Goal: Information Seeking & Learning: Learn about a topic

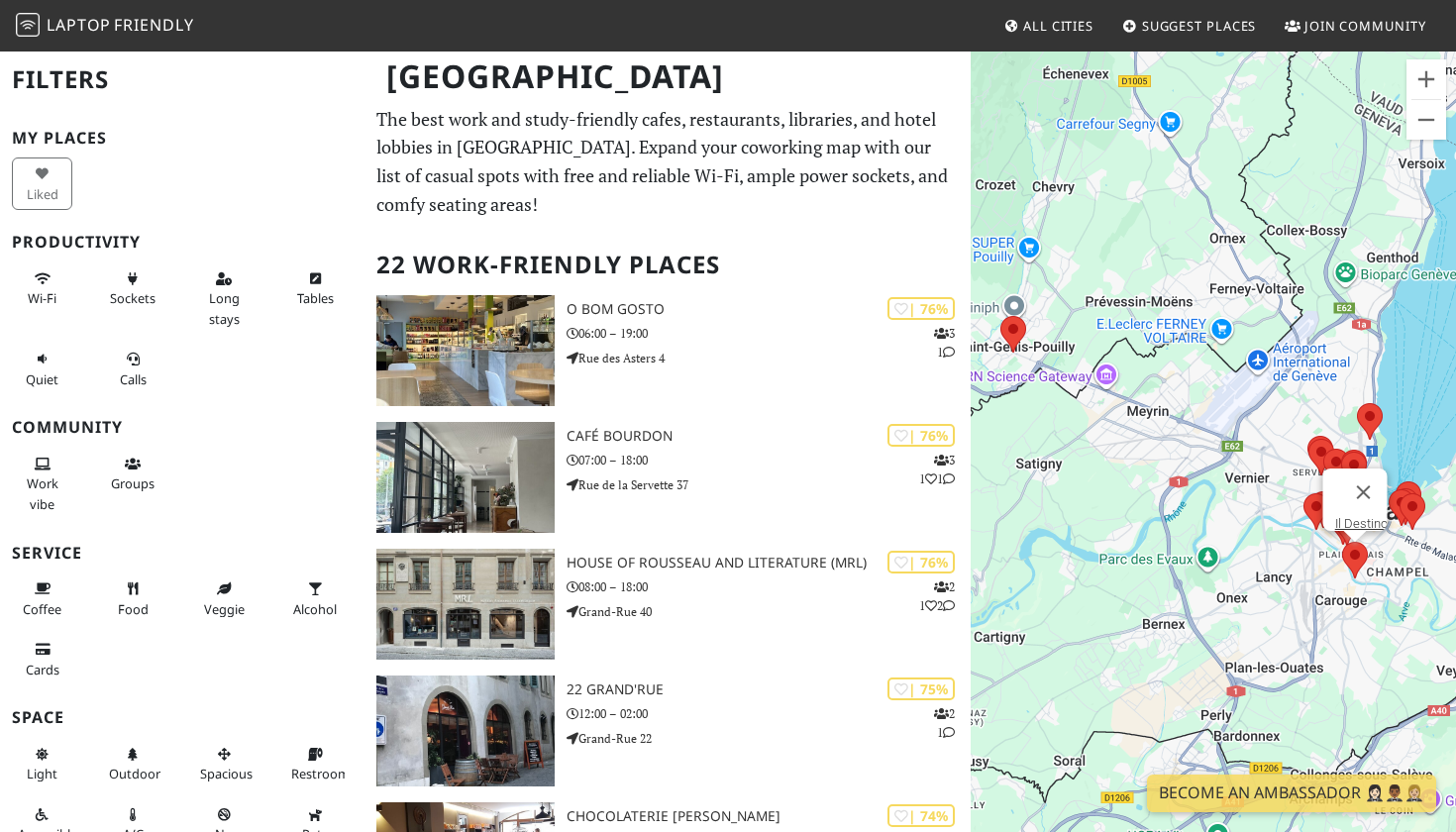
click at [1342, 541] on area at bounding box center [1342, 541] width 0 height 0
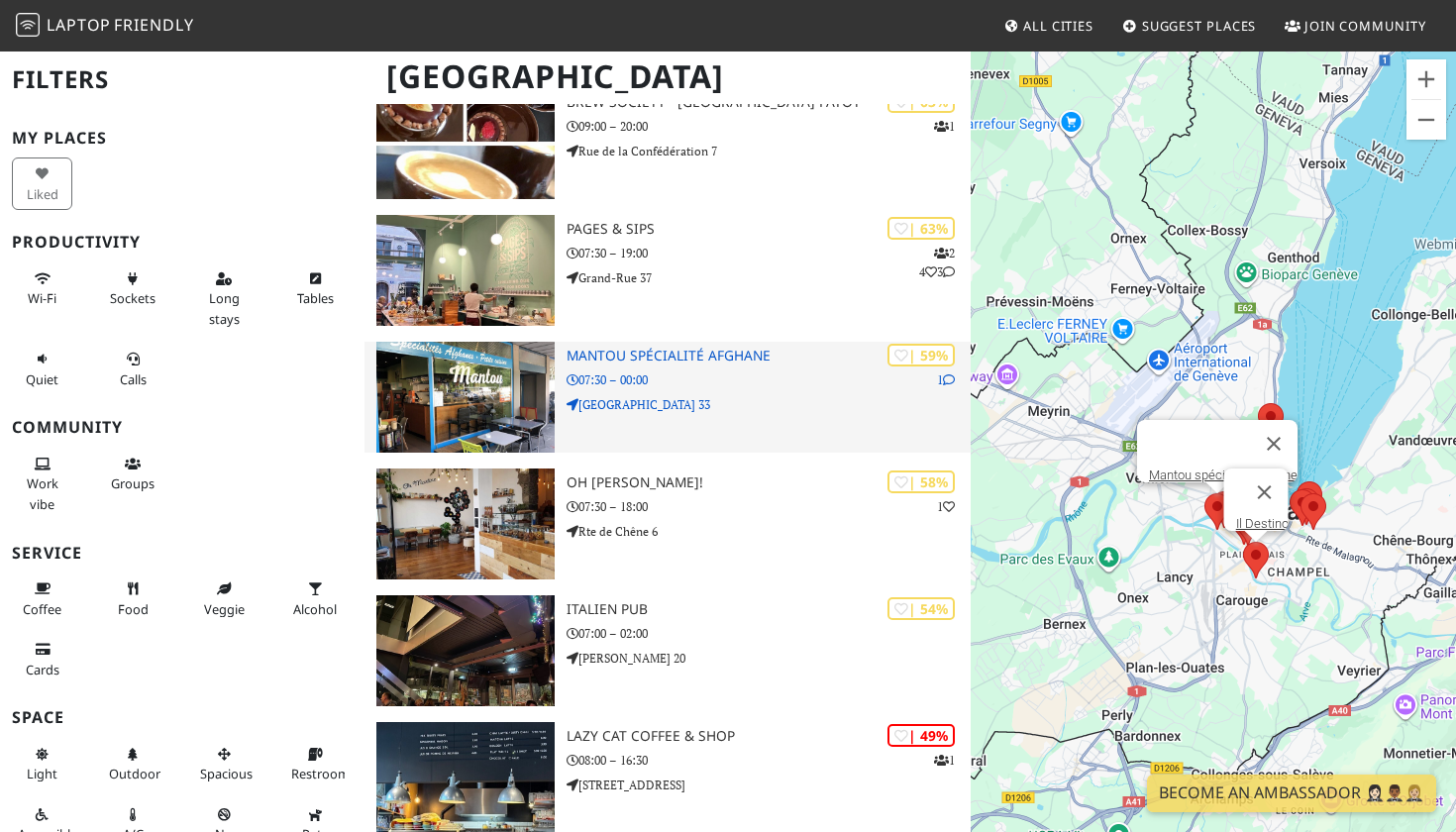
scroll to position [1727, 0]
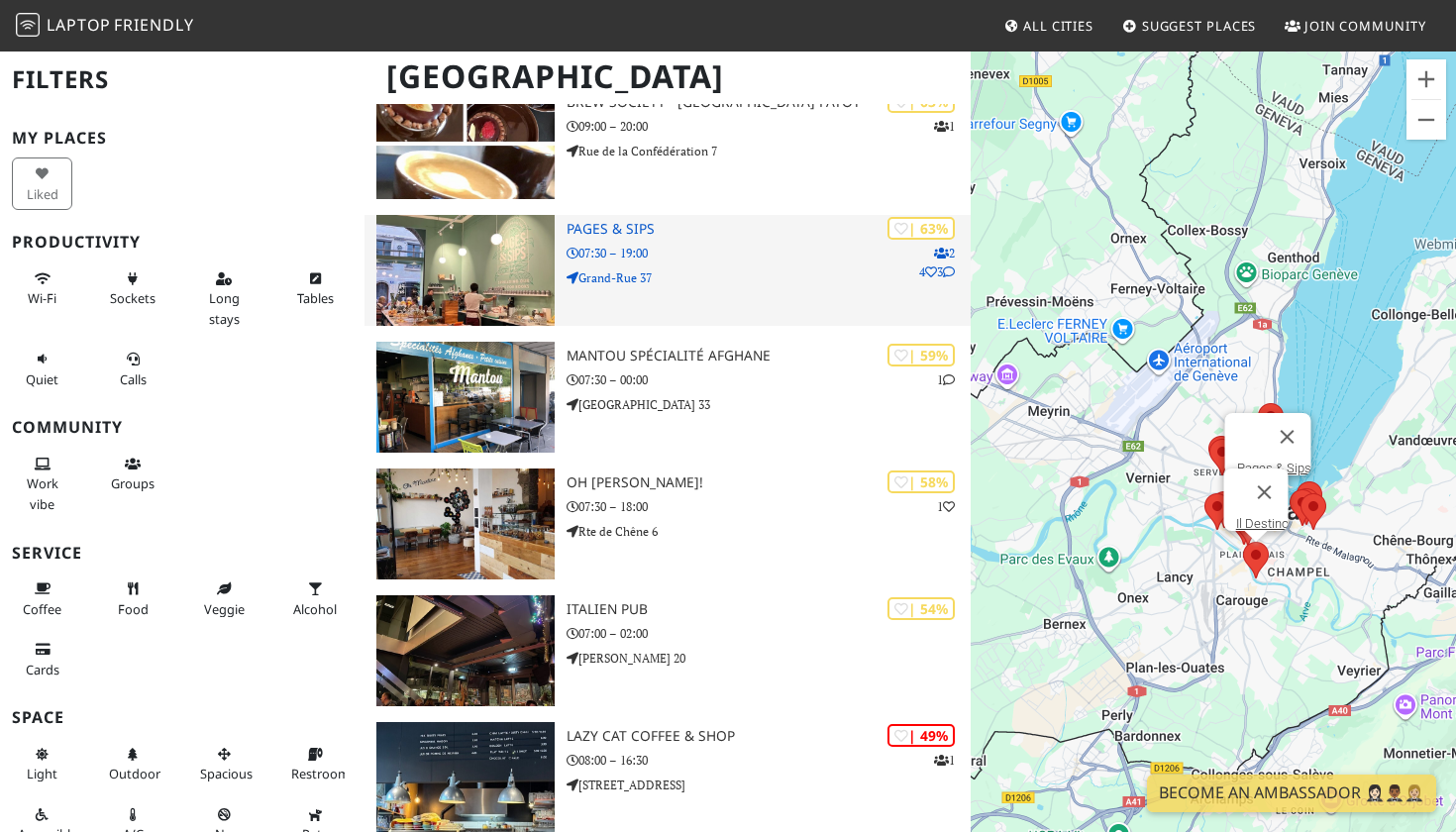
click at [661, 271] on p "Grand-Rue 37" at bounding box center [768, 278] width 404 height 19
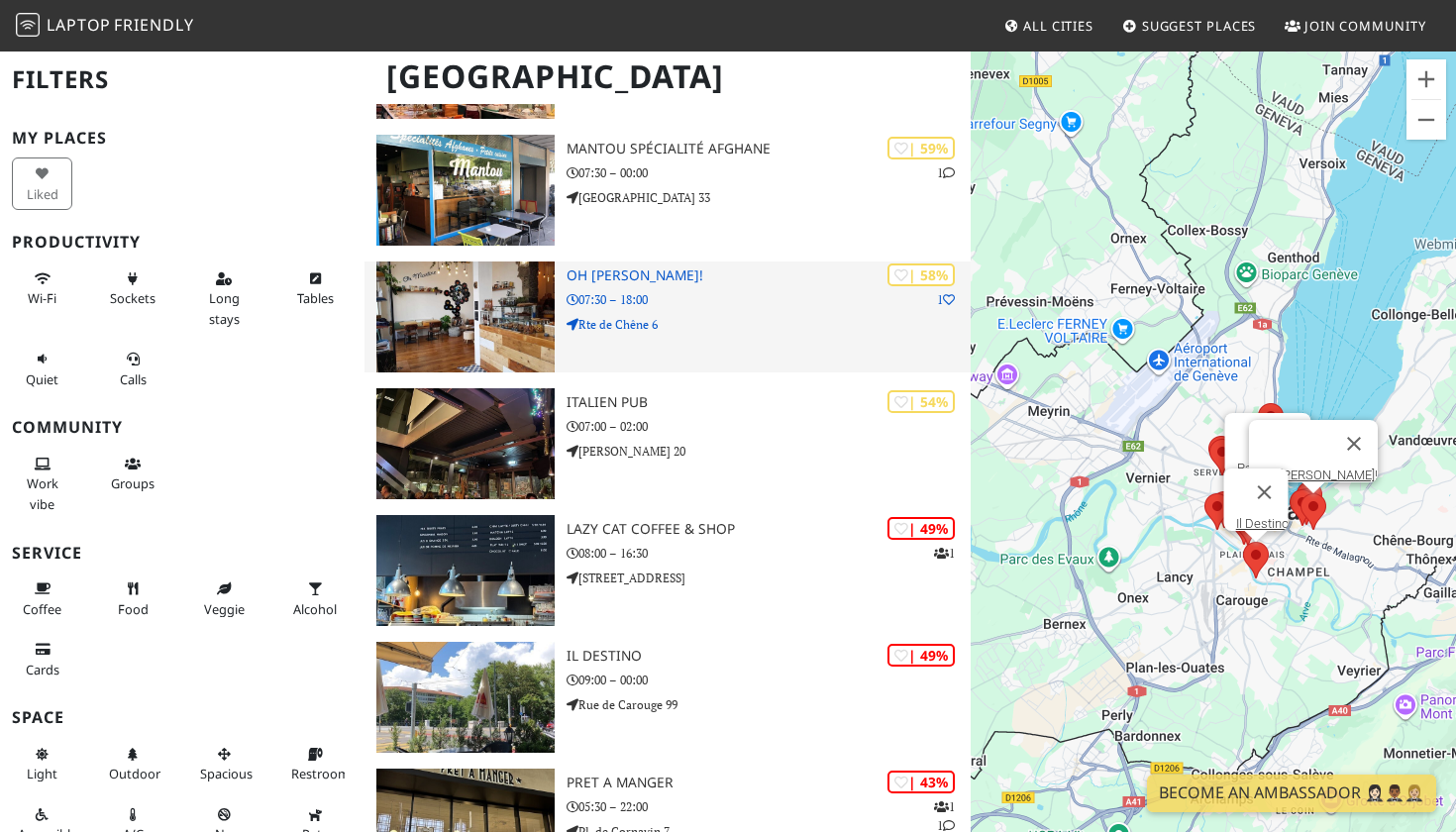
scroll to position [1959, 0]
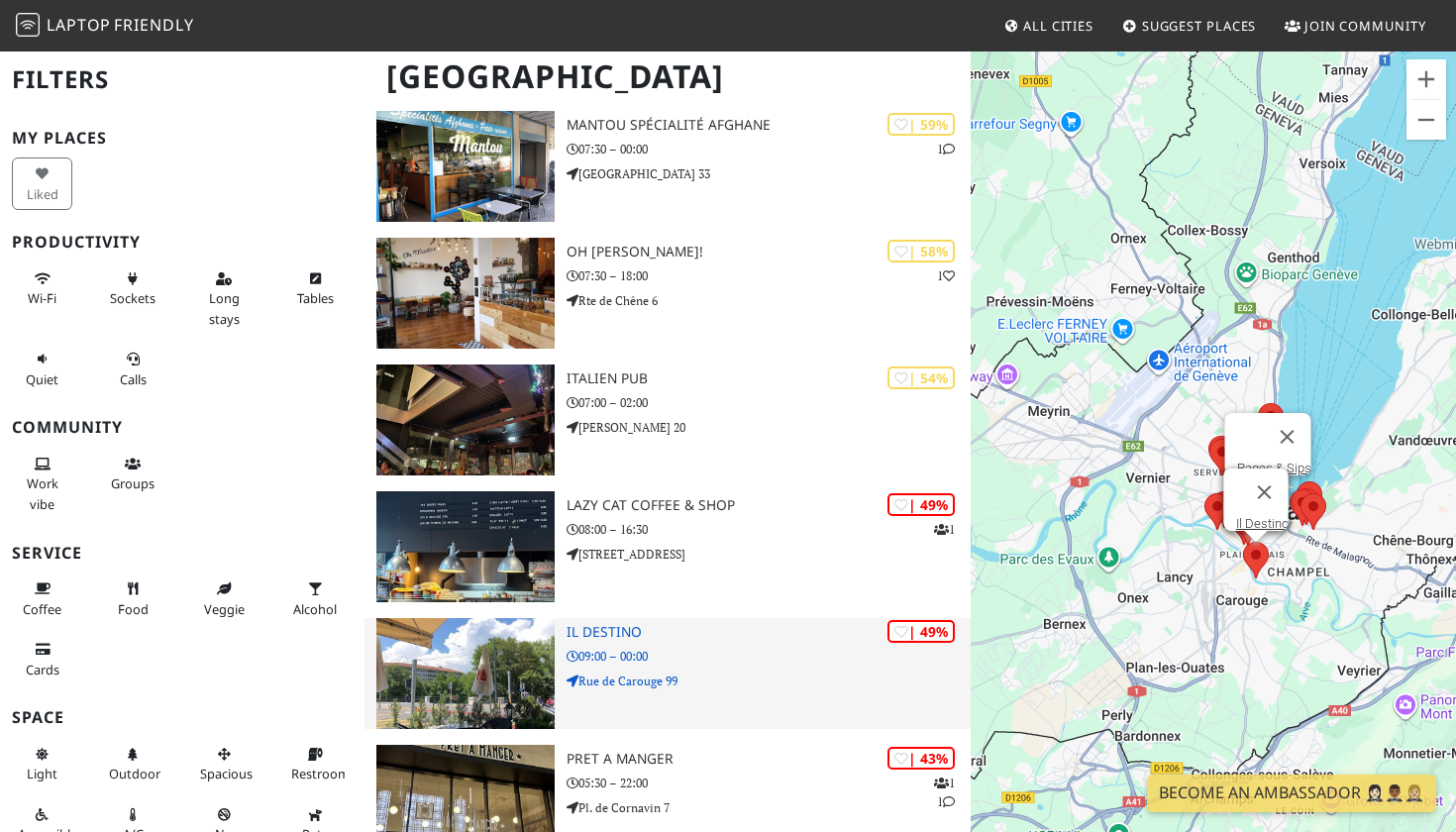
click at [603, 639] on div "| 49% Il Destino 09:00 – 00:00 Rue de Carouge 99" at bounding box center [768, 673] width 404 height 111
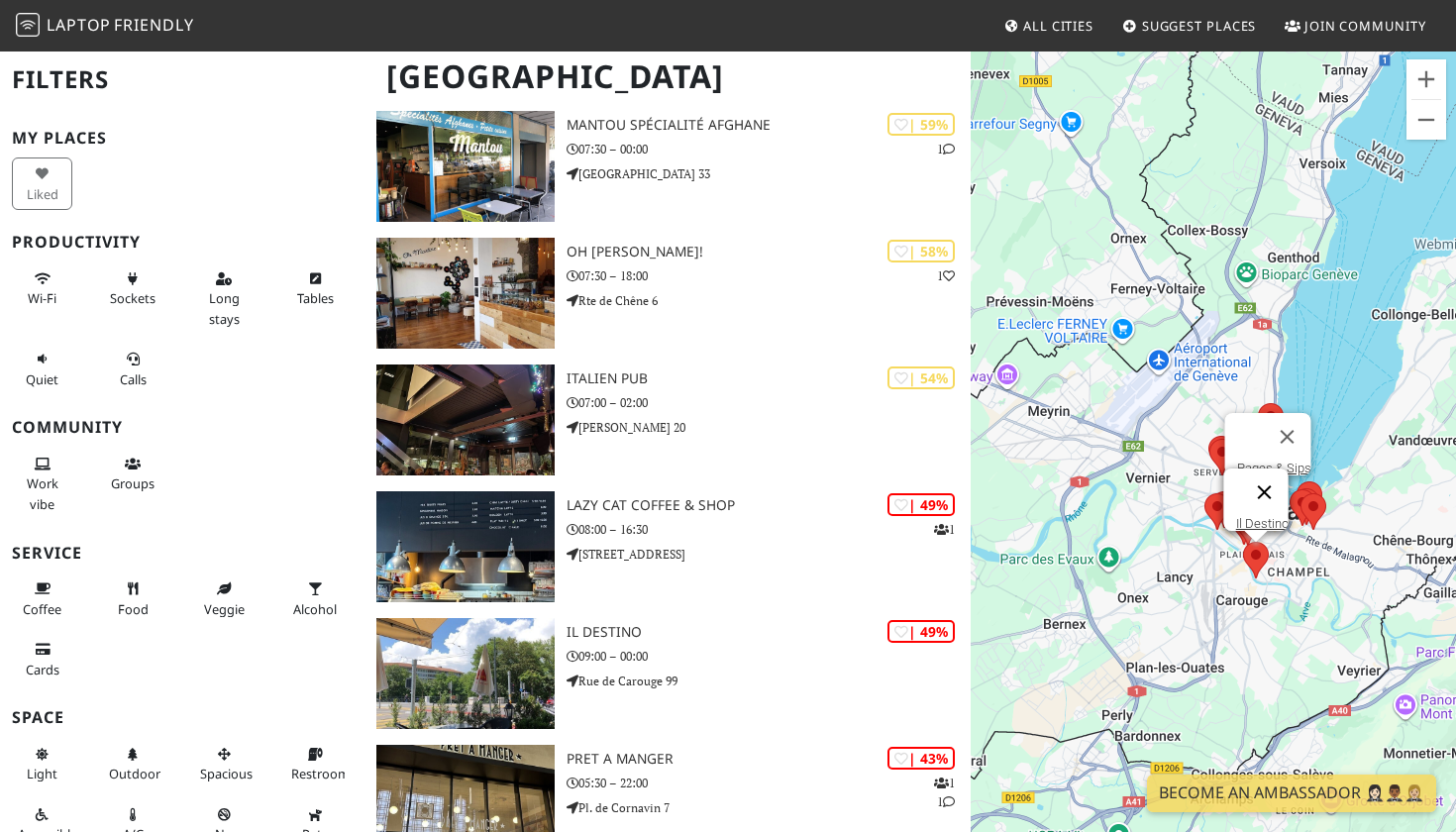
click at [1278, 478] on button "Close" at bounding box center [1265, 492] width 48 height 48
click at [1274, 476] on button "Close" at bounding box center [1265, 492] width 48 height 48
click at [1297, 417] on button "Close" at bounding box center [1287, 436] width 48 height 48
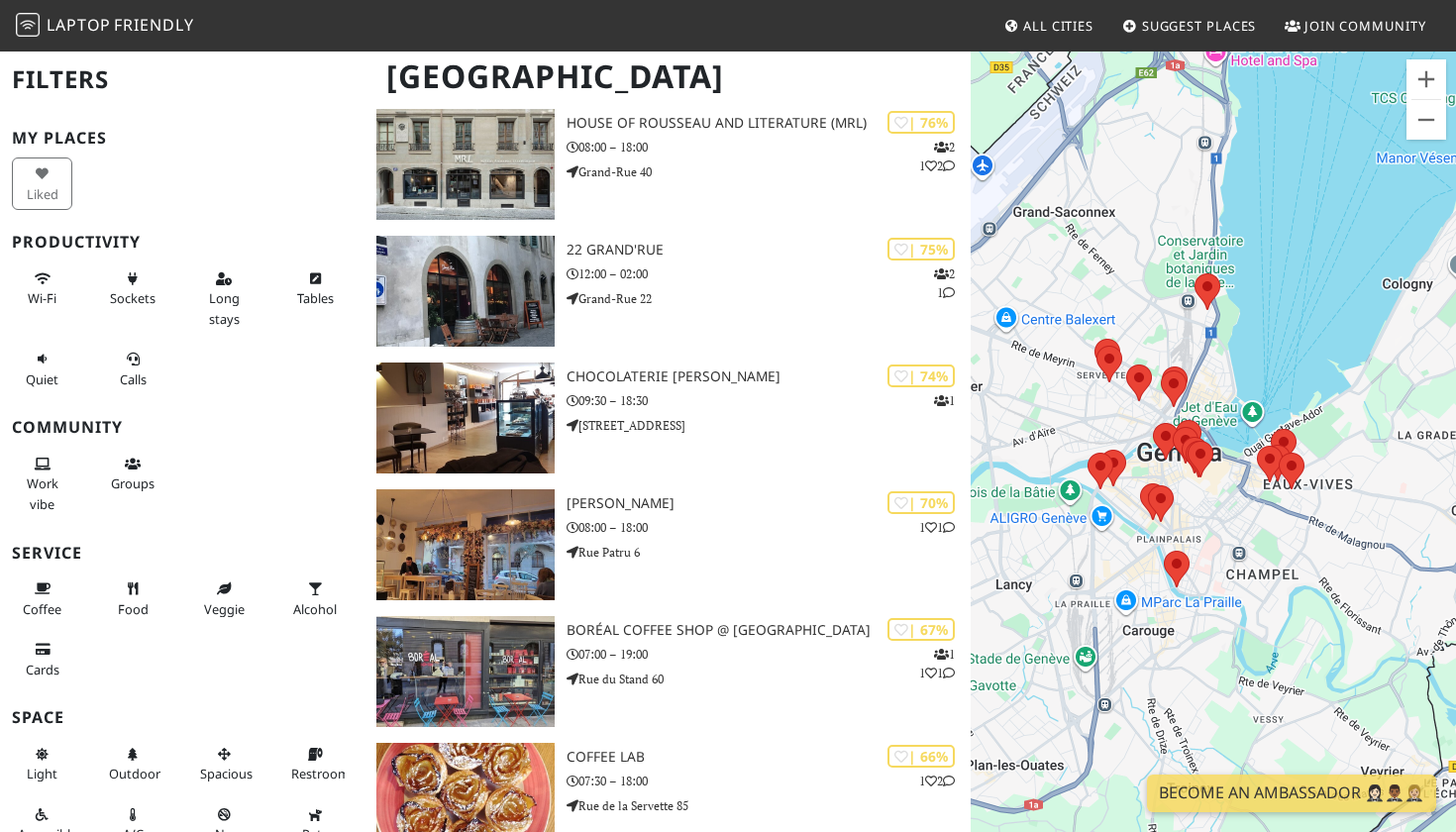
scroll to position [440, 0]
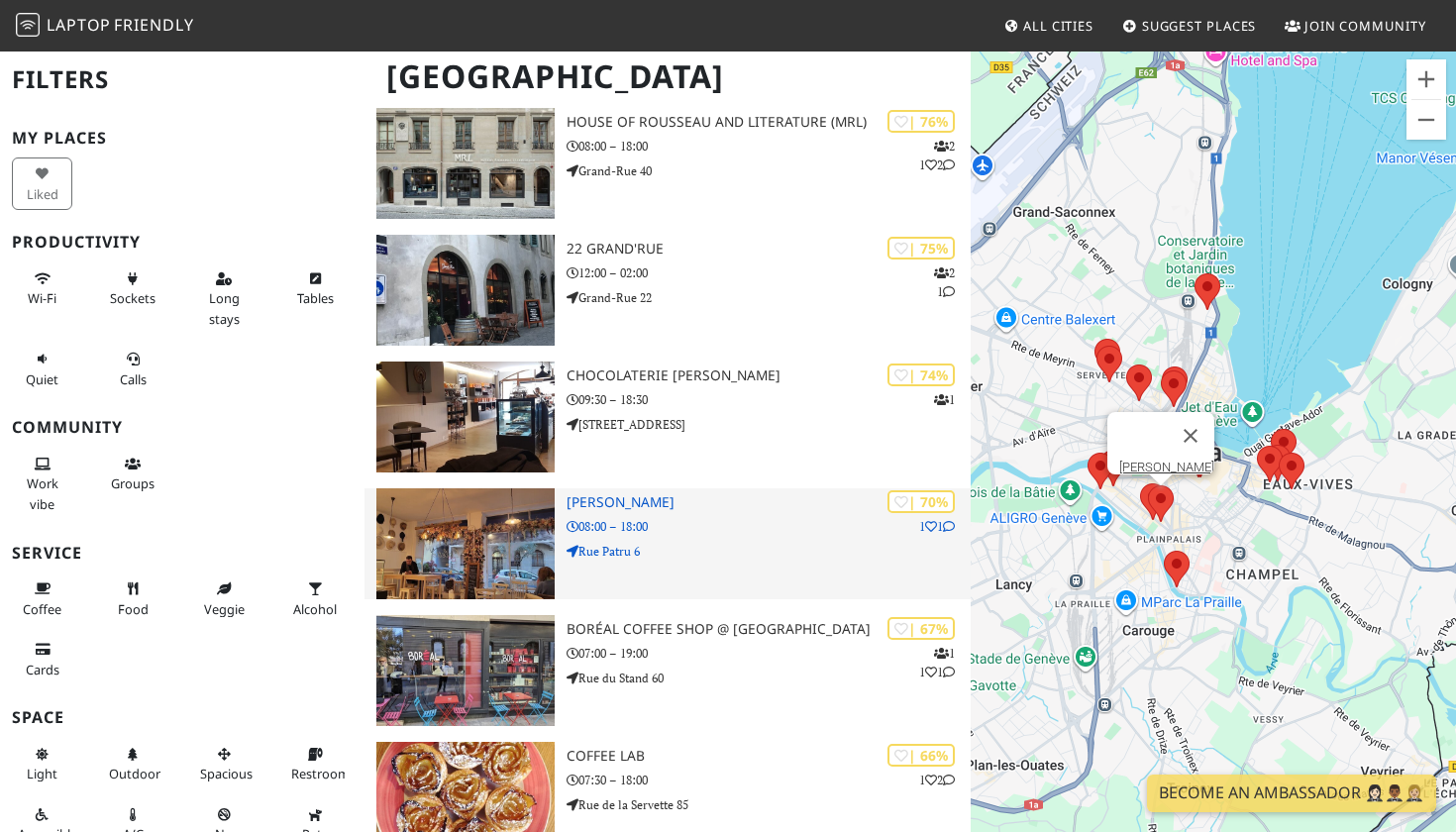
click at [585, 505] on h3 "Colette" at bounding box center [768, 502] width 404 height 17
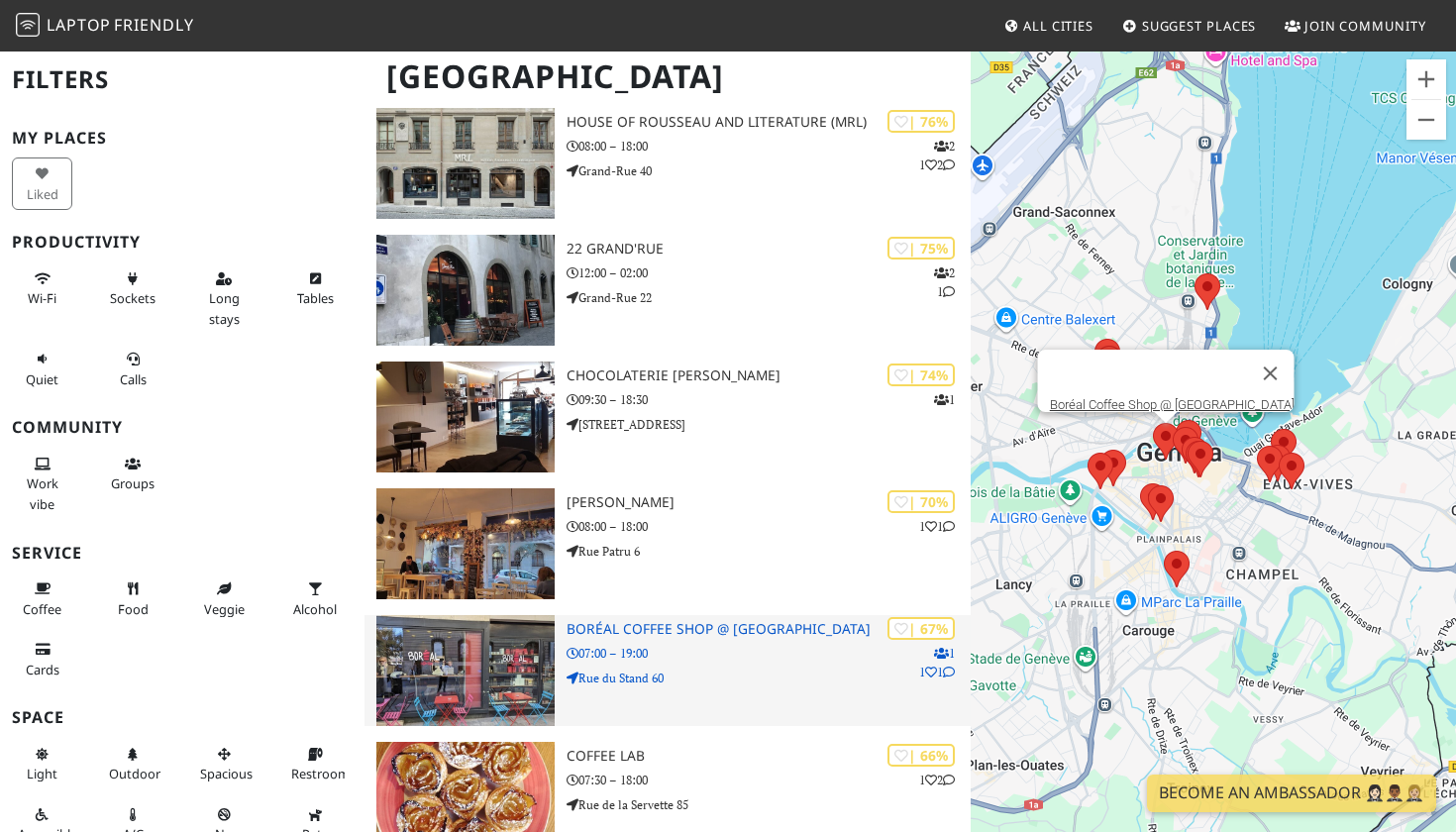
click at [606, 648] on p "07:00 – 19:00" at bounding box center [768, 653] width 404 height 19
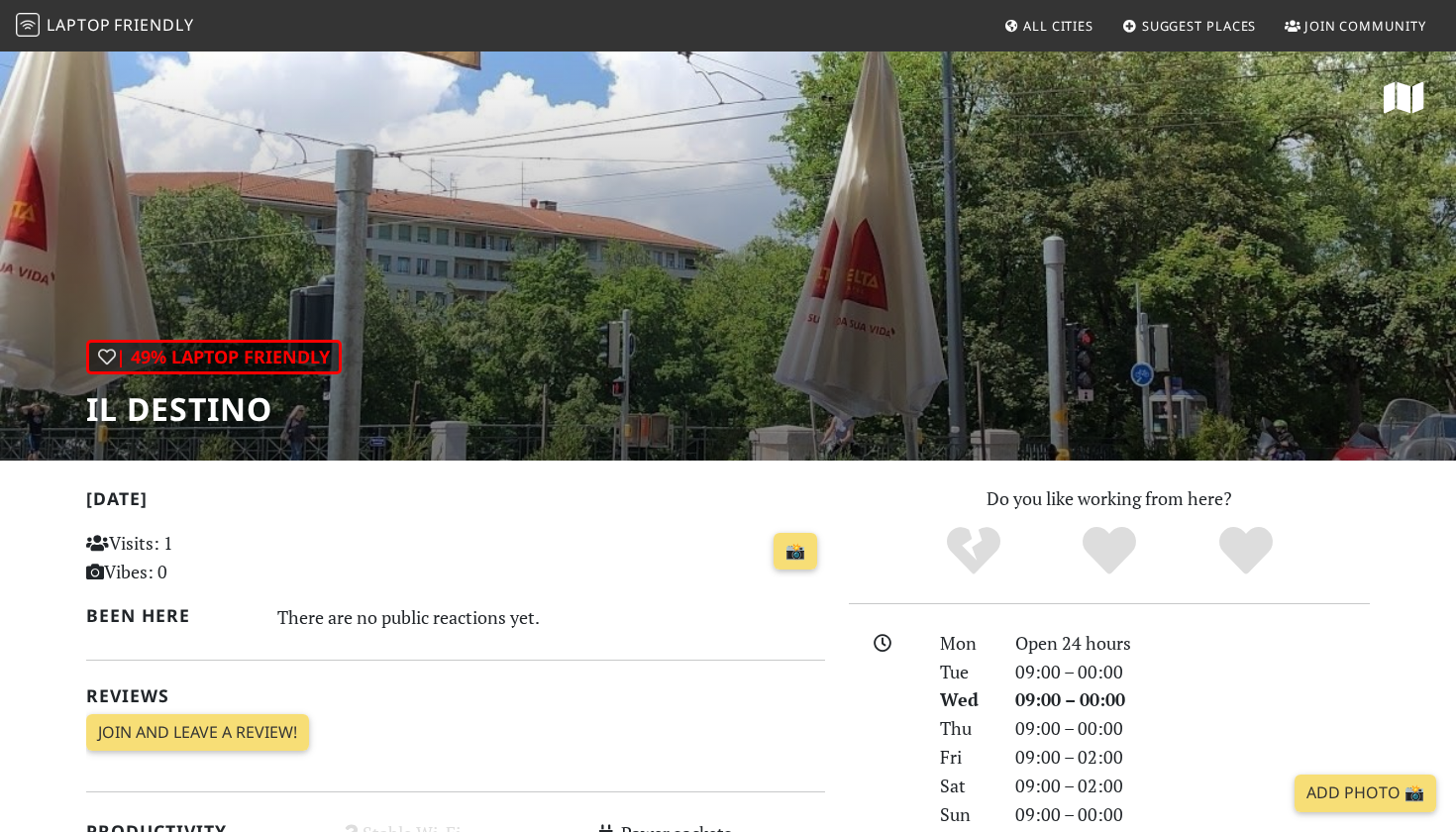
scroll to position [9, 0]
